Goal: Communication & Community: Ask a question

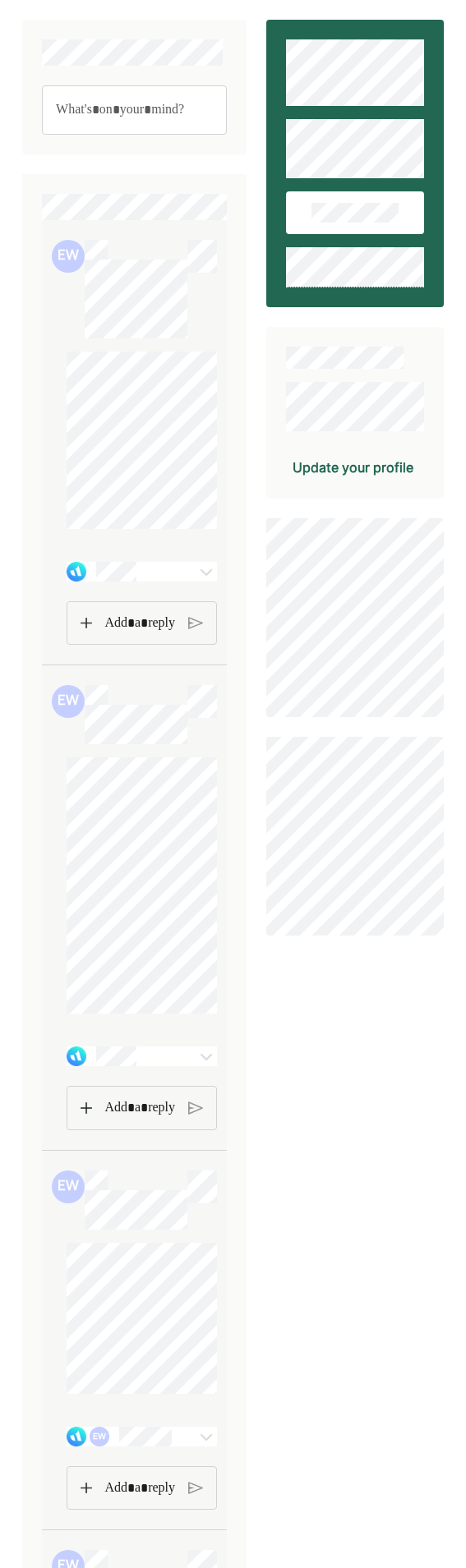
click at [162, 582] on div at bounding box center [128, 572] width 122 height 20
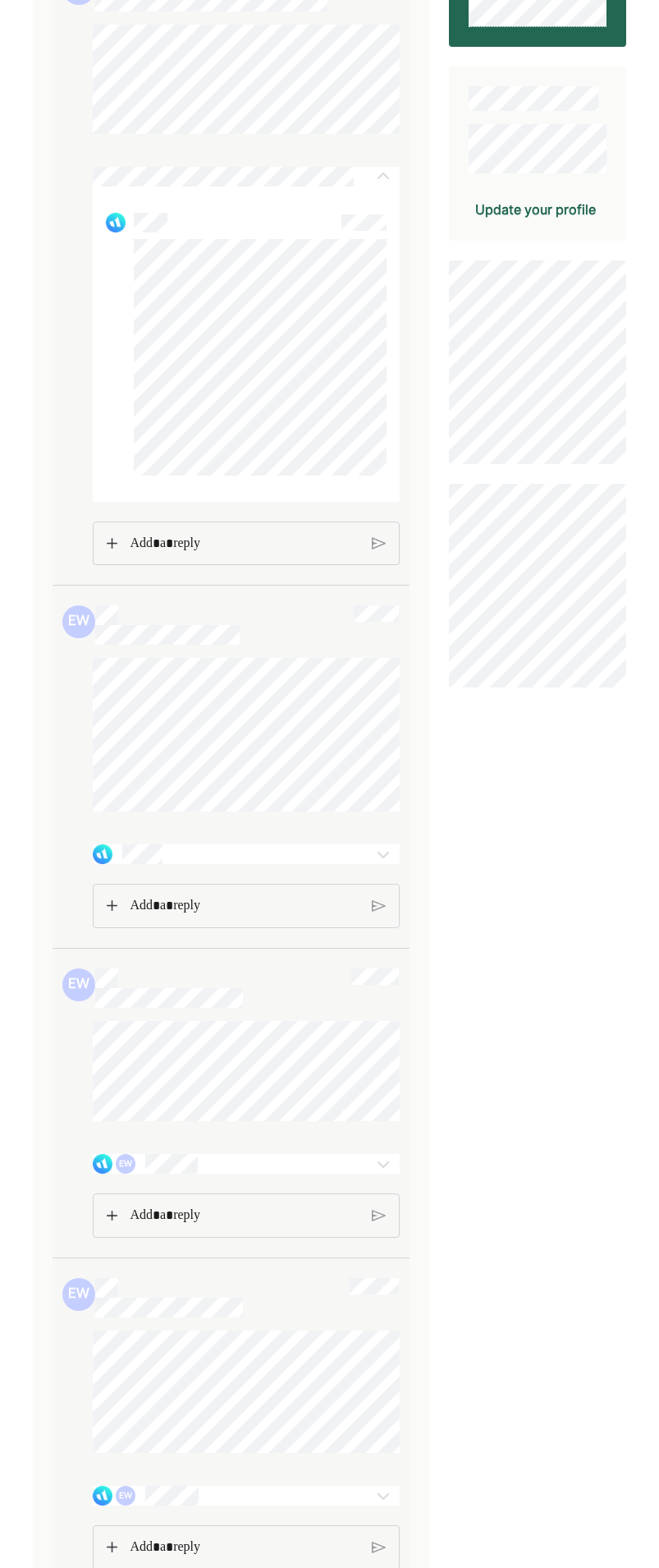
scroll to position [266, 0]
click at [357, 867] on div at bounding box center [378, 857] width 45 height 20
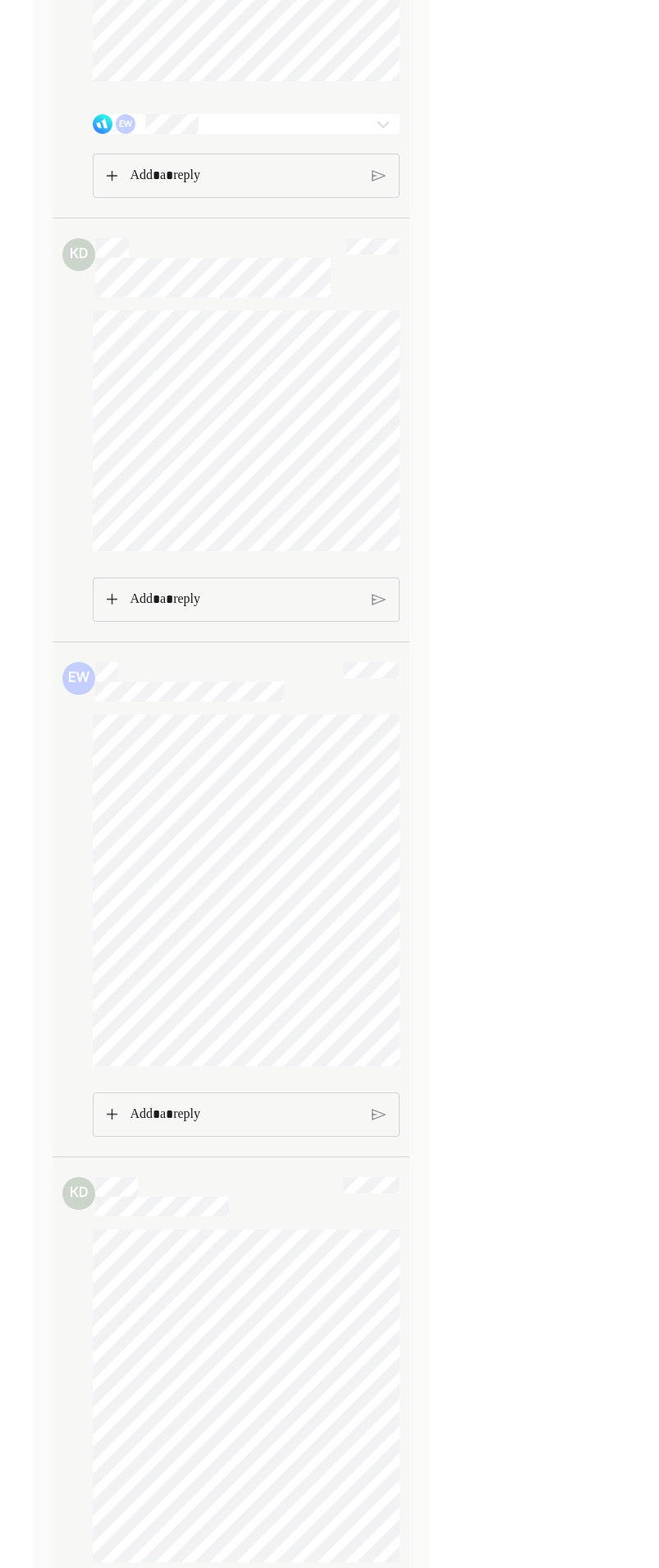
scroll to position [2927, 0]
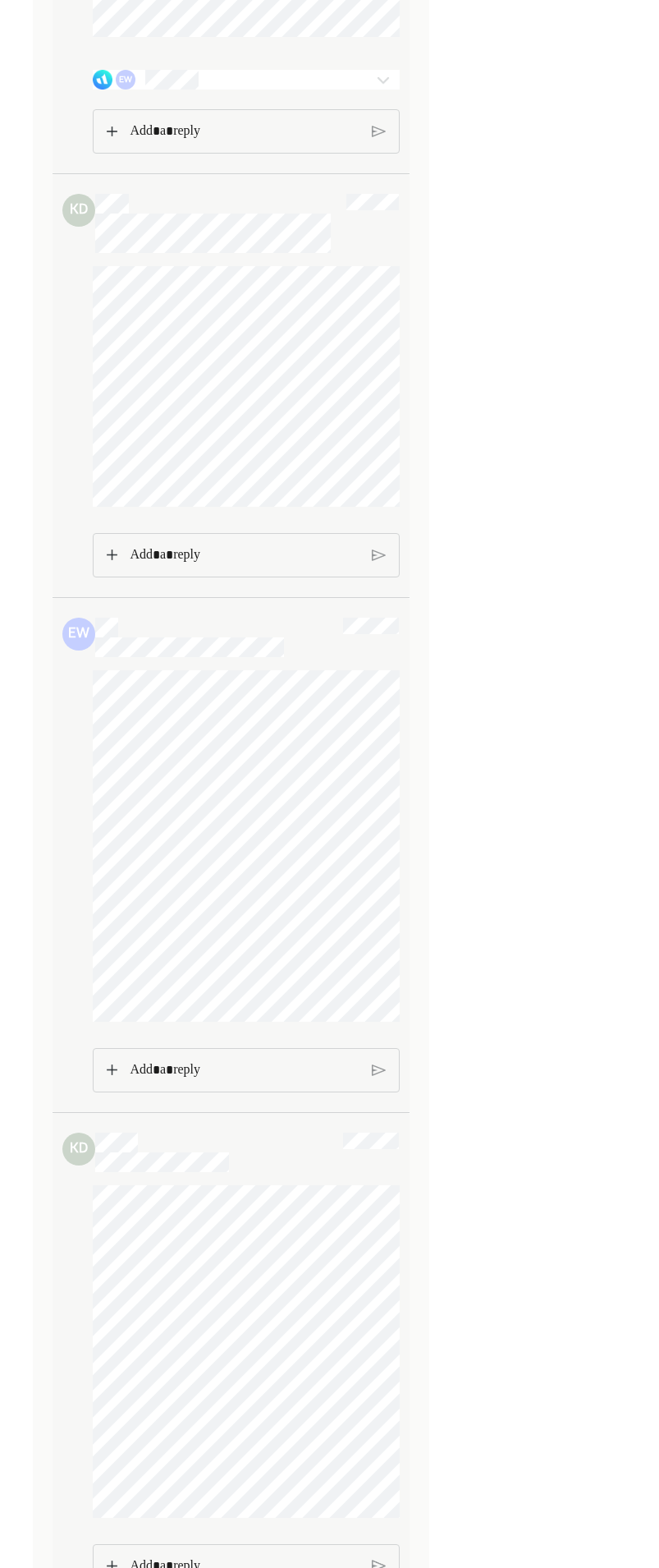
click at [79, 829] on div at bounding box center [230, 881] width 337 height 422
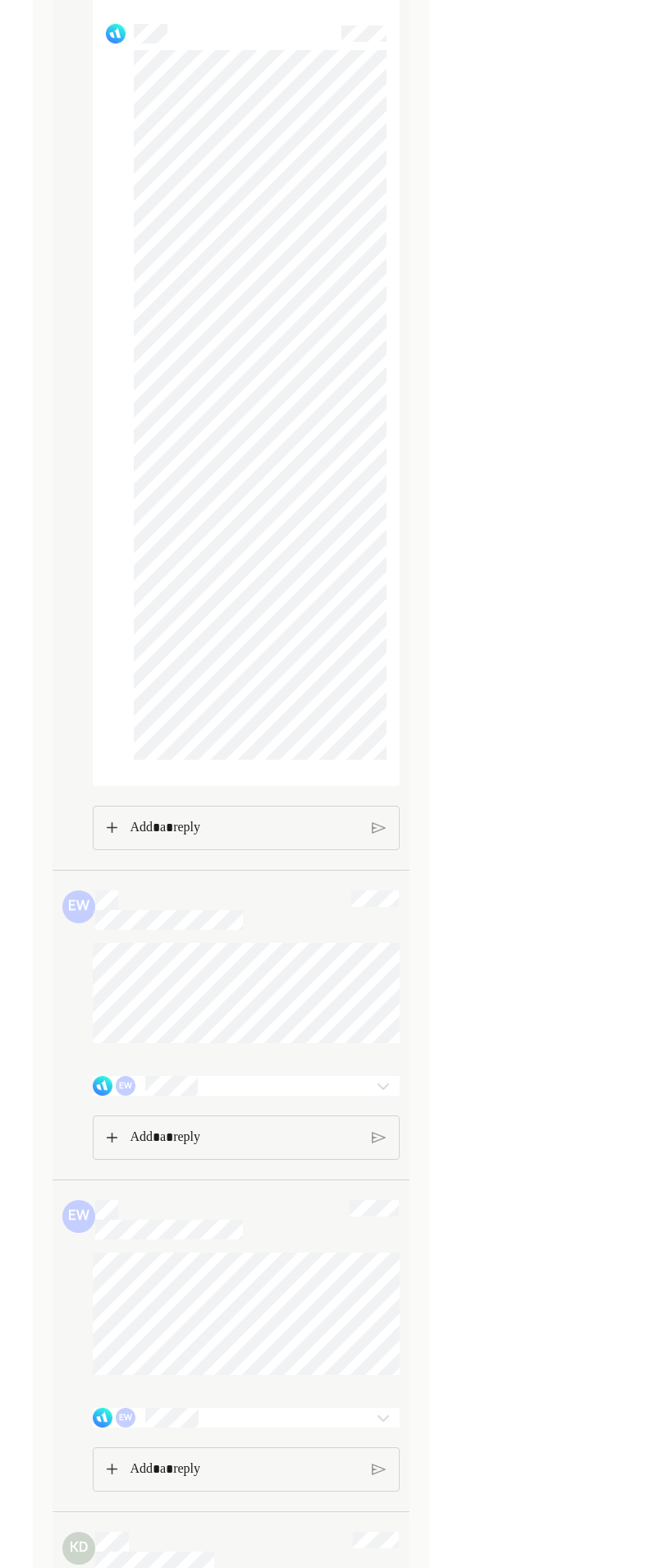
scroll to position [0, 0]
